Goal: Transaction & Acquisition: Purchase product/service

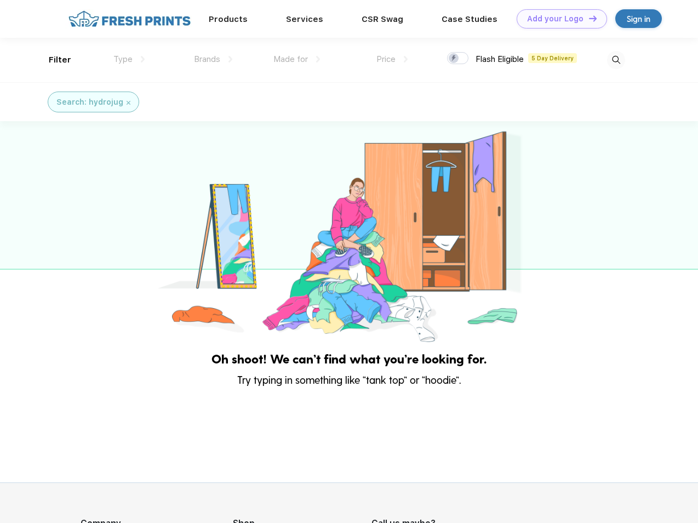
click at [558, 19] on link "Add your Logo Design Tool" at bounding box center [562, 18] width 90 height 19
click at [0, 0] on div "Design Tool" at bounding box center [0, 0] width 0 height 0
click at [588, 18] on link "Add your Logo Design Tool" at bounding box center [562, 18] width 90 height 19
click at [53, 60] on div "Filter" at bounding box center [60, 60] width 22 height 13
click at [129, 59] on span "Type" at bounding box center [122, 59] width 19 height 10
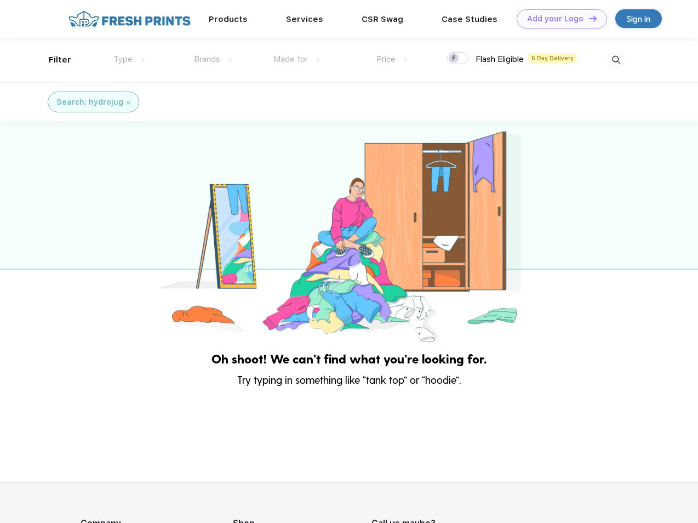
click at [213, 59] on span "Brands" at bounding box center [207, 59] width 26 height 10
click at [297, 59] on span "Made for" at bounding box center [290, 59] width 35 height 10
click at [392, 59] on span "Price" at bounding box center [385, 59] width 19 height 10
click at [458, 59] on div at bounding box center [457, 58] width 21 height 12
click at [454, 59] on input "checkbox" at bounding box center [450, 54] width 7 height 7
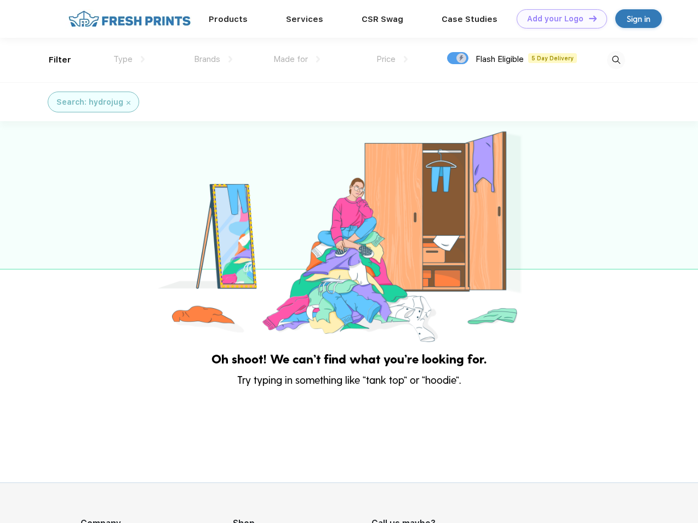
click at [616, 60] on img at bounding box center [616, 60] width 18 height 18
